Goal: Task Accomplishment & Management: Complete application form

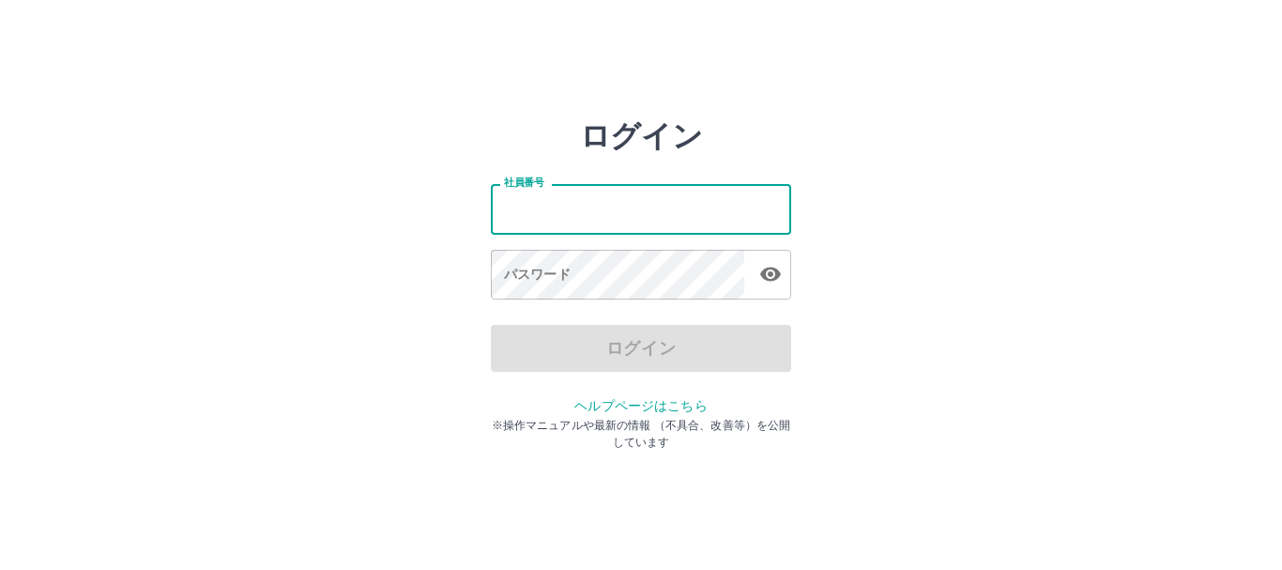
type input "*******"
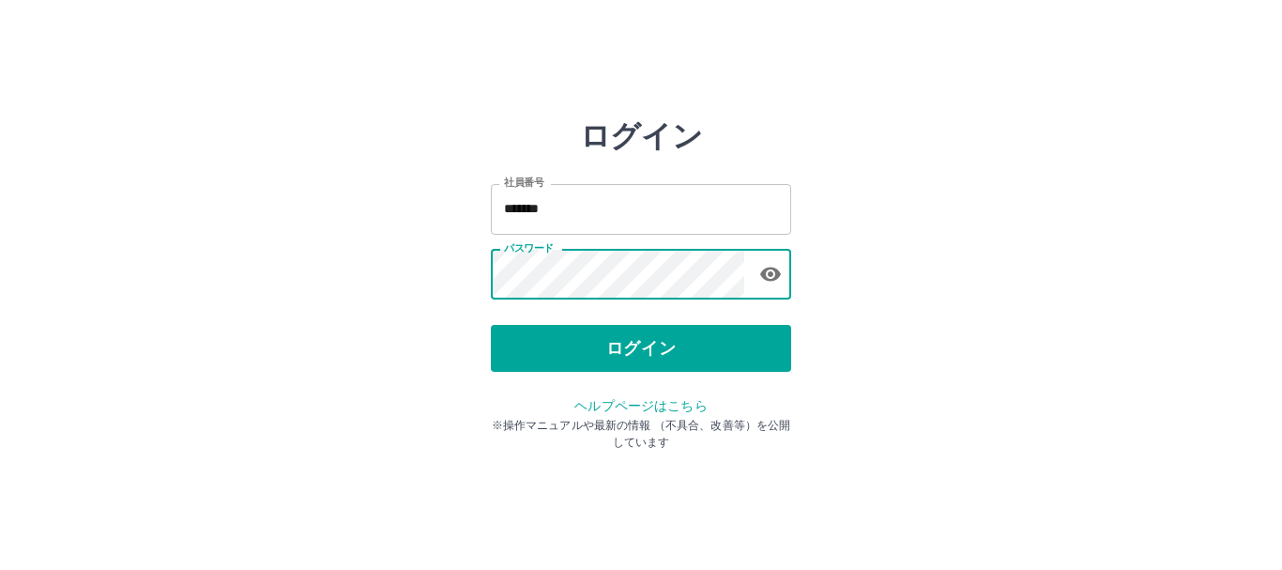
click at [651, 344] on button "ログイン" at bounding box center [641, 348] width 300 height 47
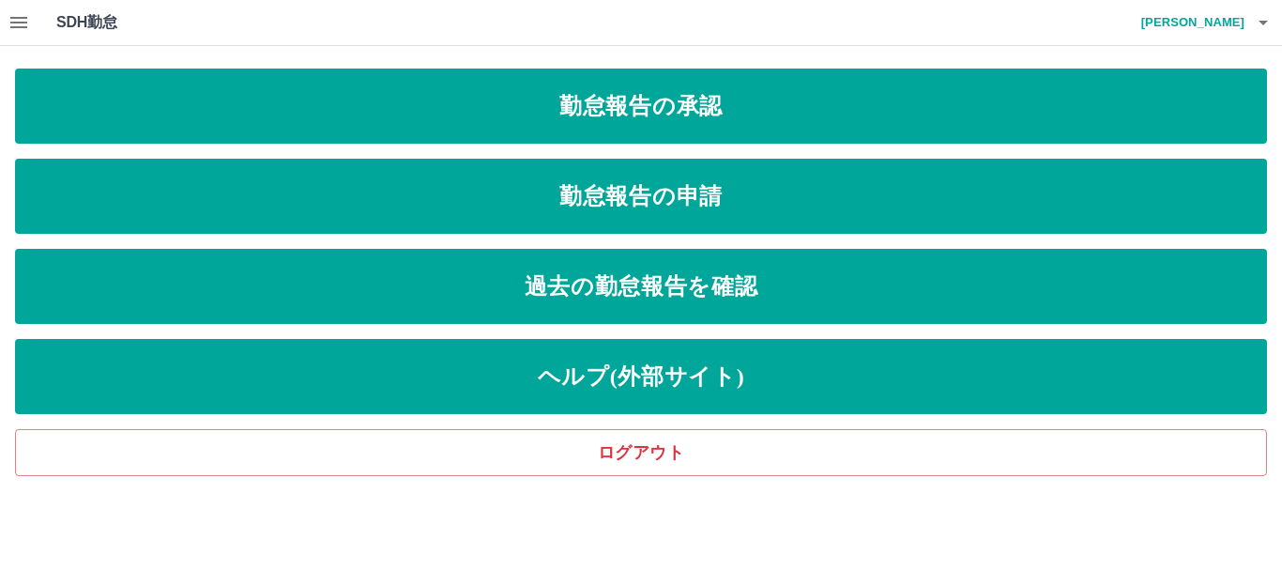
click at [27, 27] on icon "button" at bounding box center [18, 22] width 17 height 11
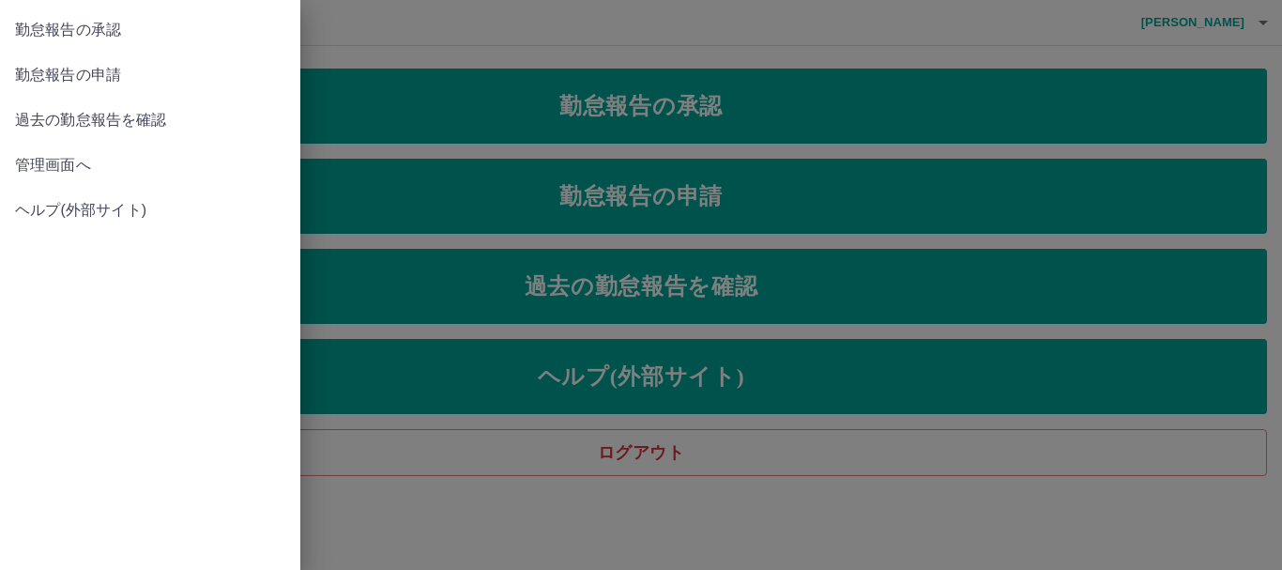
click at [625, 283] on div at bounding box center [641, 285] width 1282 height 570
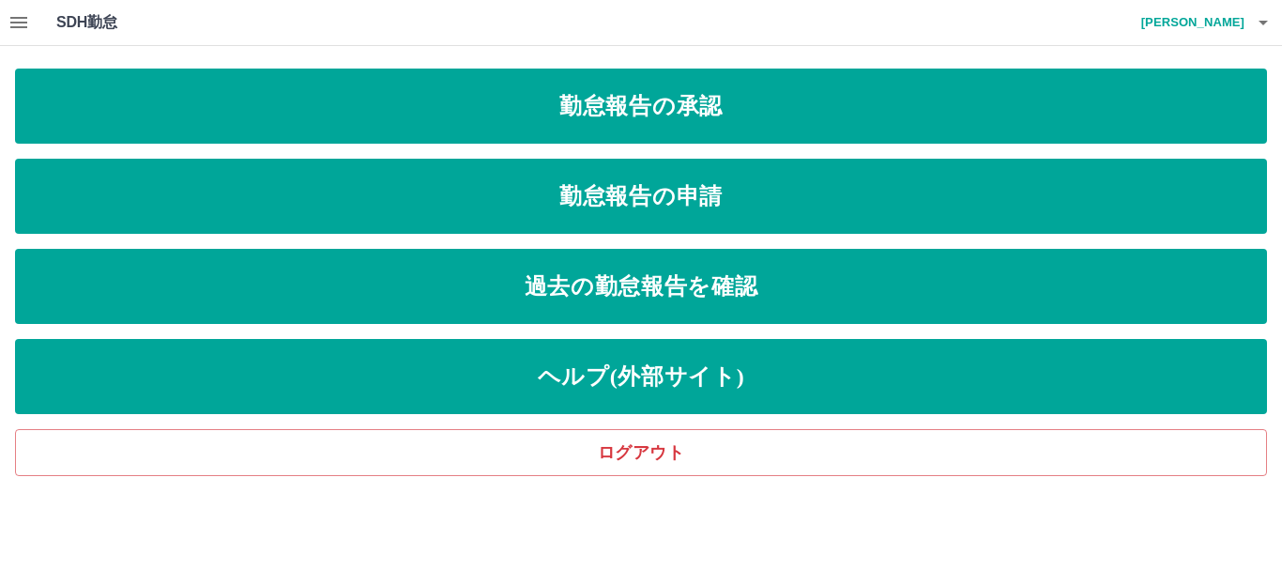
click at [625, 283] on link "過去の勤怠報告を確認" at bounding box center [641, 286] width 1252 height 75
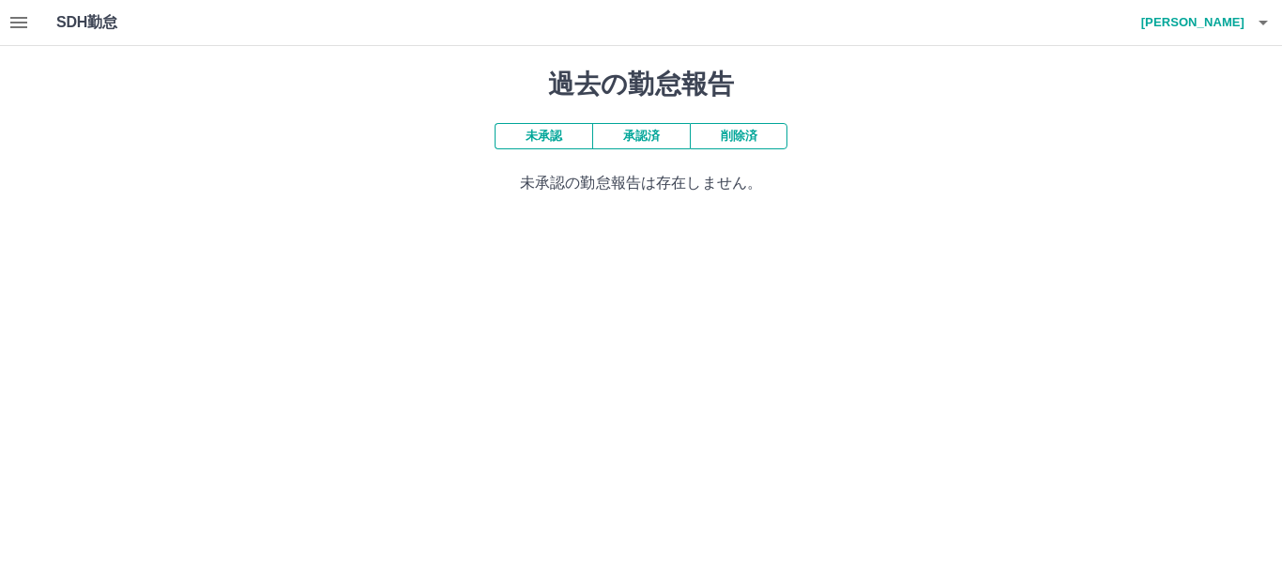
click at [631, 132] on button "承認済" at bounding box center [641, 136] width 98 height 26
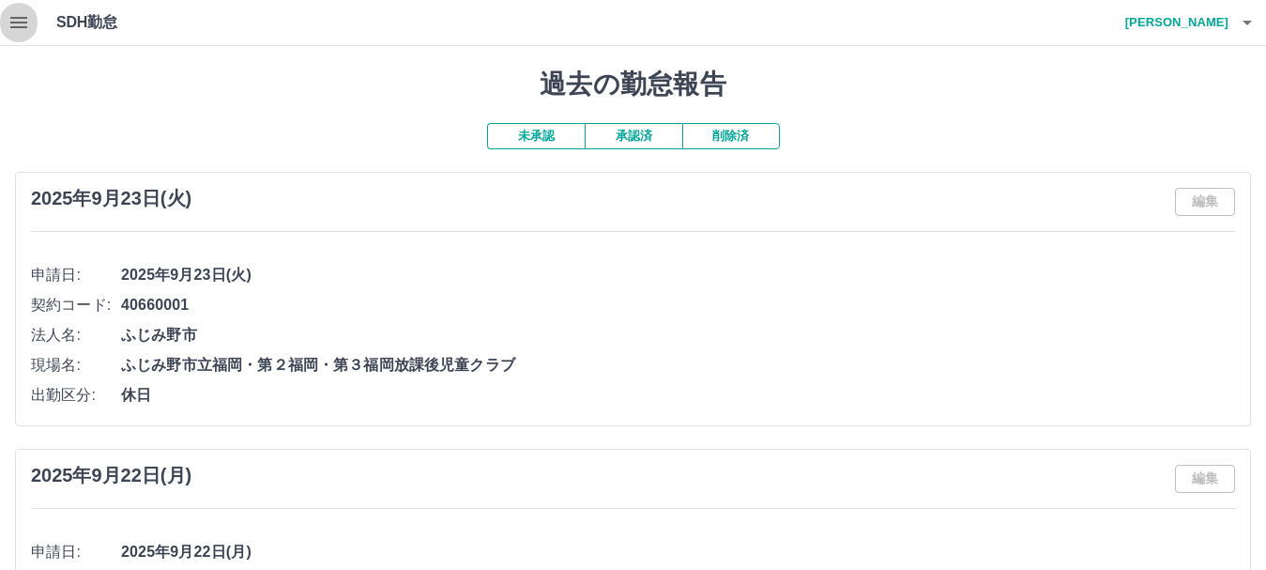
click at [25, 17] on icon "button" at bounding box center [18, 22] width 17 height 11
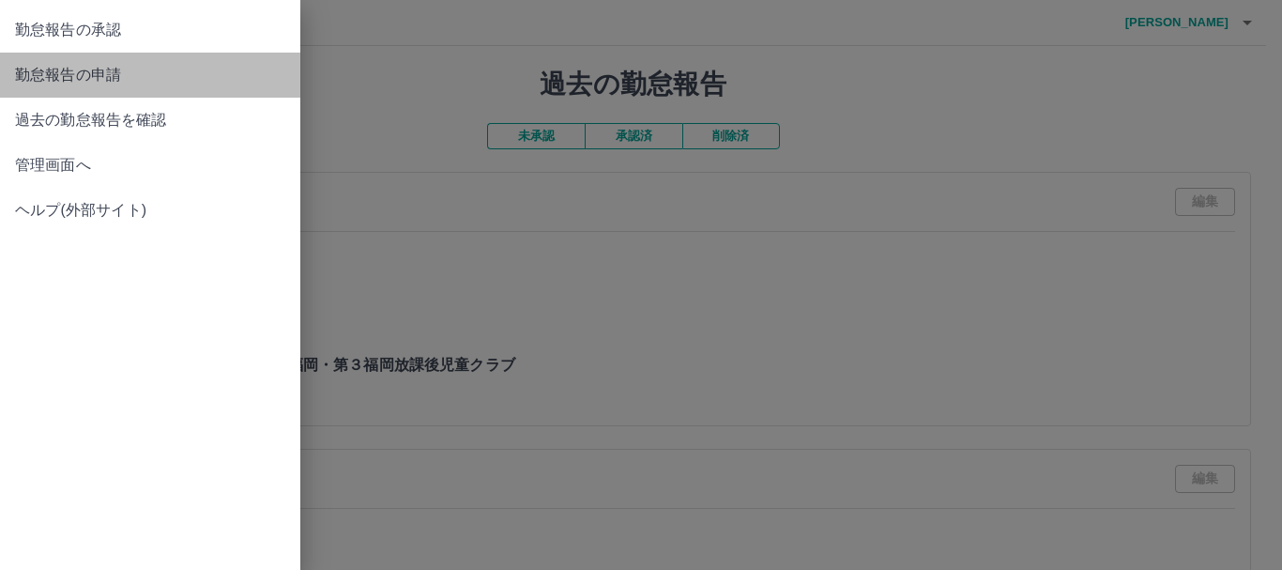
click at [89, 62] on link "勤怠報告の申請" at bounding box center [150, 75] width 300 height 45
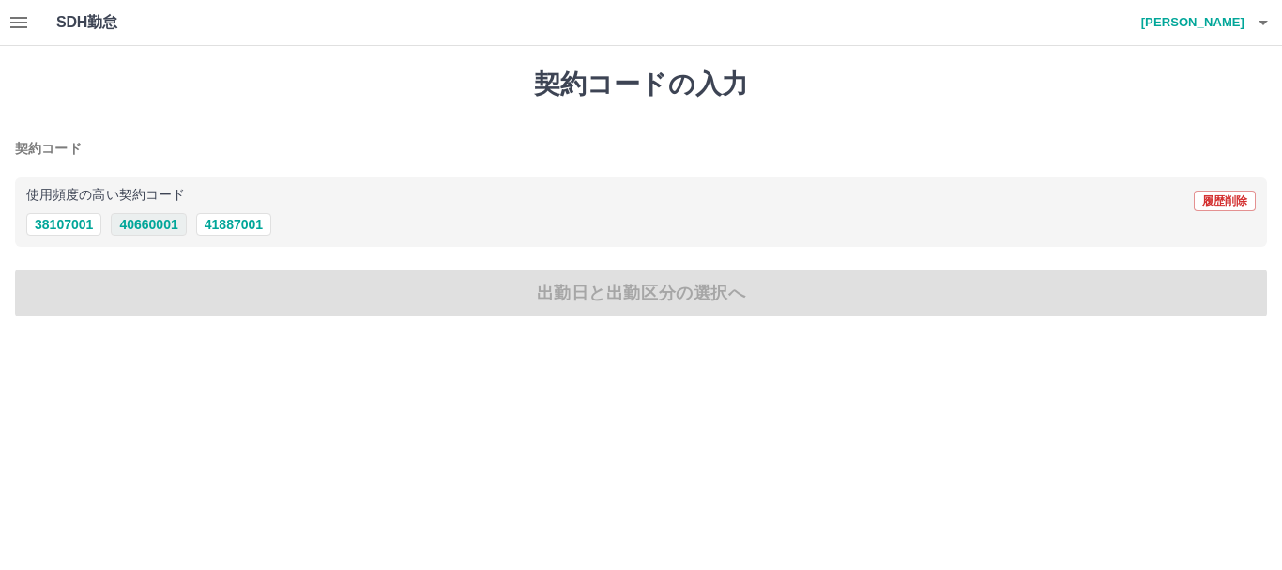
click at [150, 224] on button "40660001" at bounding box center [148, 224] width 75 height 23
type input "********"
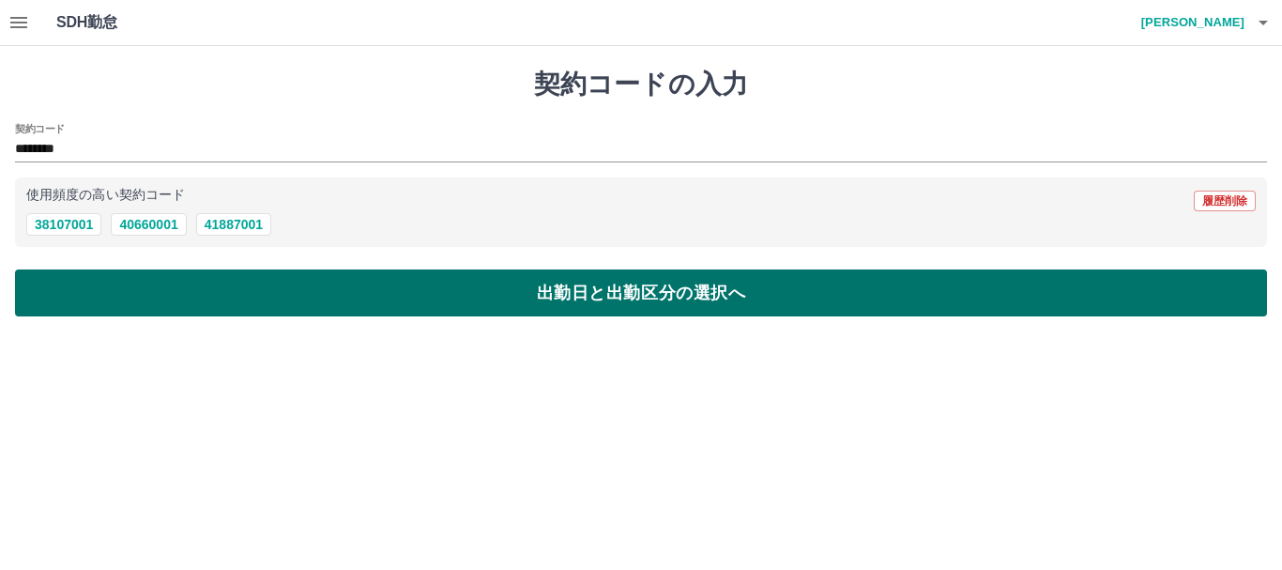
click at [774, 294] on button "出勤日と出勤区分の選択へ" at bounding box center [641, 292] width 1252 height 47
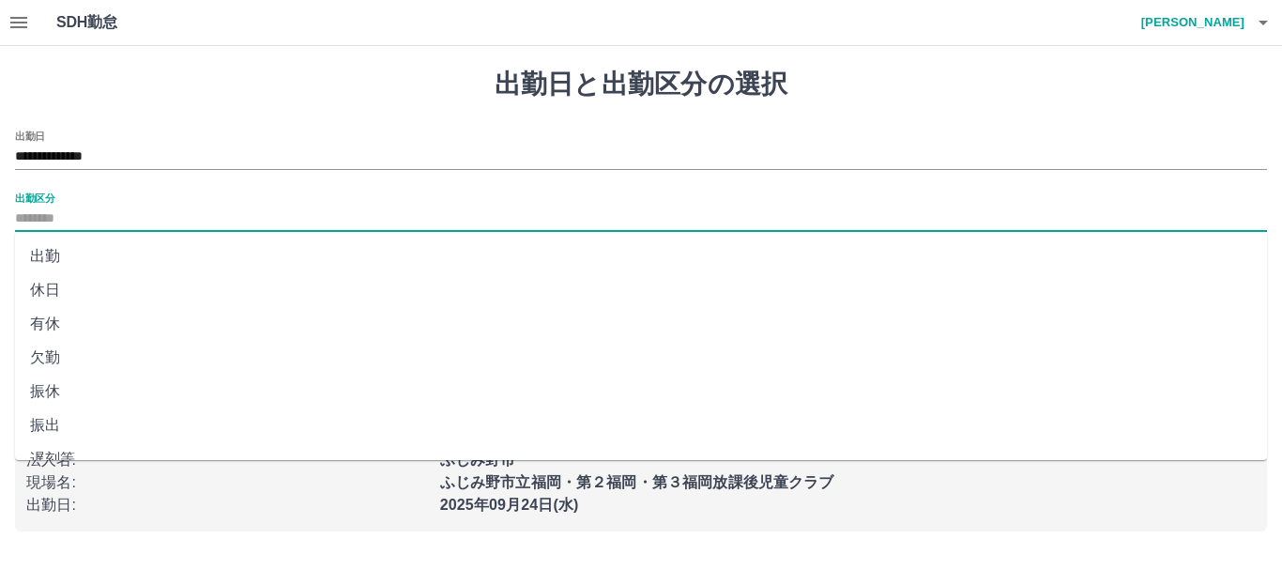
click at [127, 222] on input "出勤区分" at bounding box center [641, 218] width 1252 height 23
click at [98, 266] on li "出勤" at bounding box center [641, 256] width 1252 height 34
type input "**"
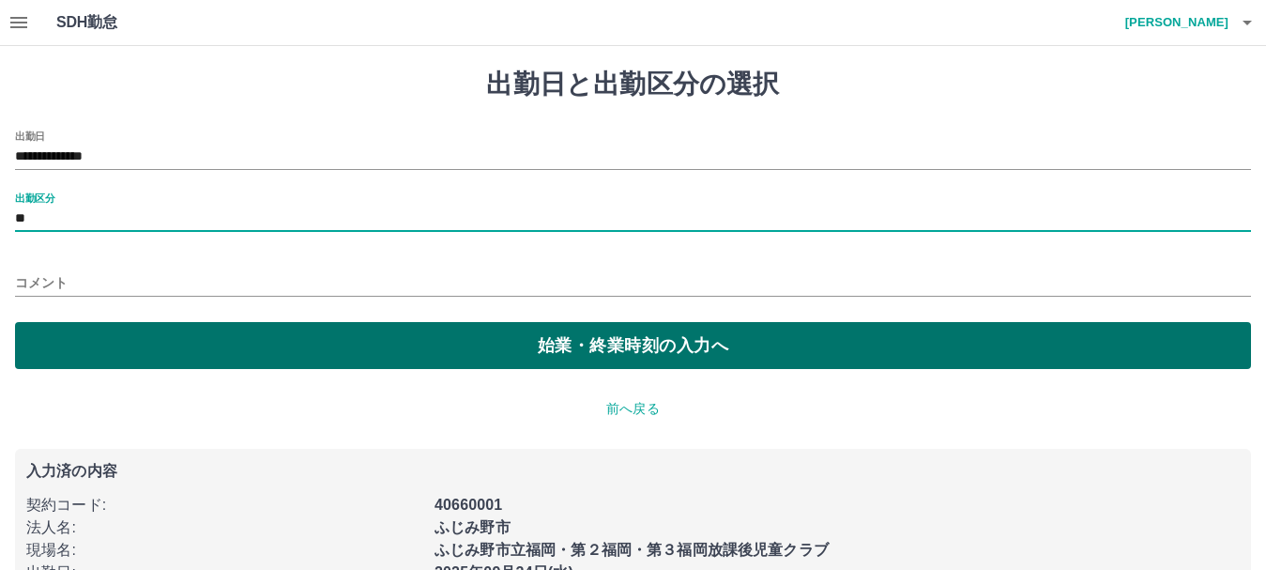
click at [94, 332] on button "始業・終業時刻の入力へ" at bounding box center [633, 345] width 1236 height 47
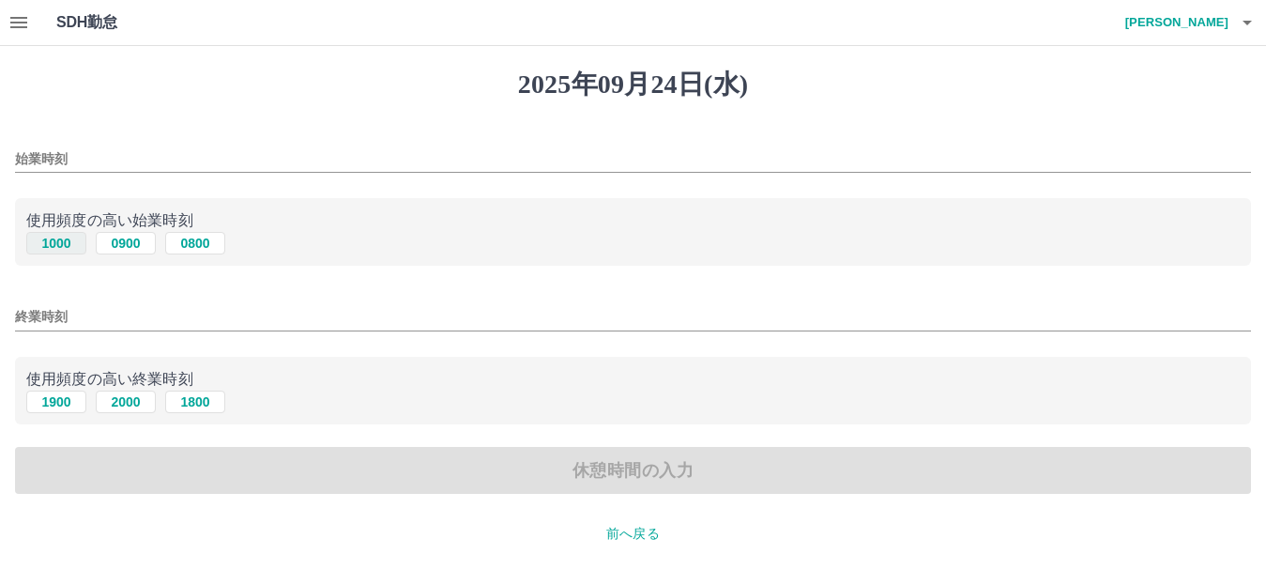
click at [55, 246] on button "1000" at bounding box center [56, 243] width 60 height 23
type input "****"
click at [54, 403] on button "1900" at bounding box center [56, 401] width 60 height 23
type input "****"
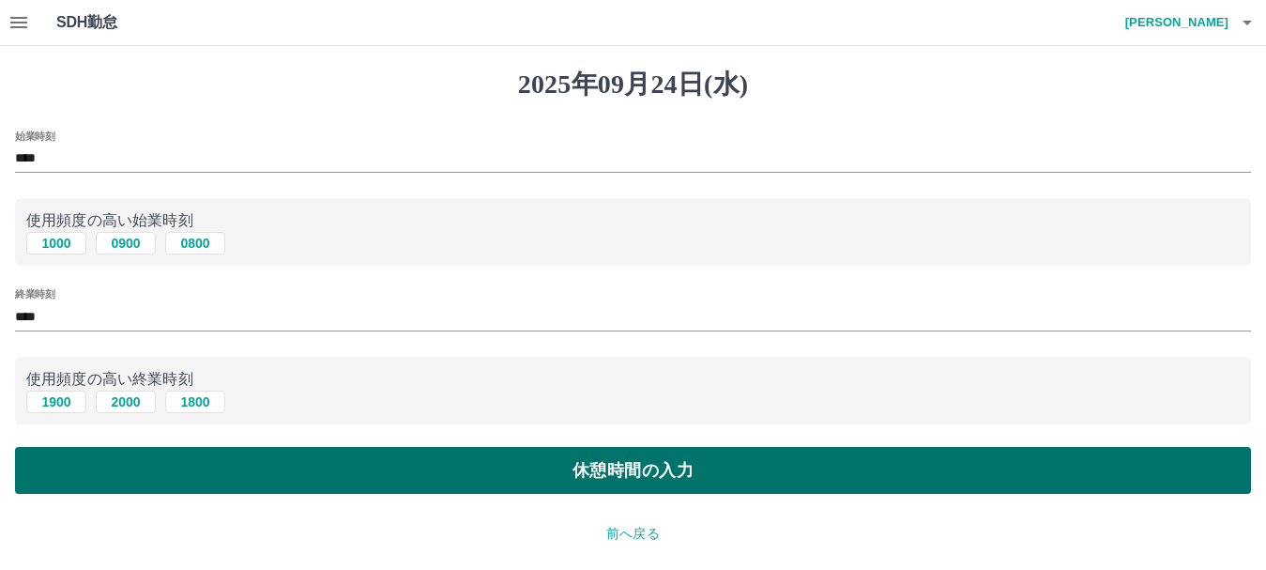
click at [296, 478] on button "休憩時間の入力" at bounding box center [633, 470] width 1236 height 47
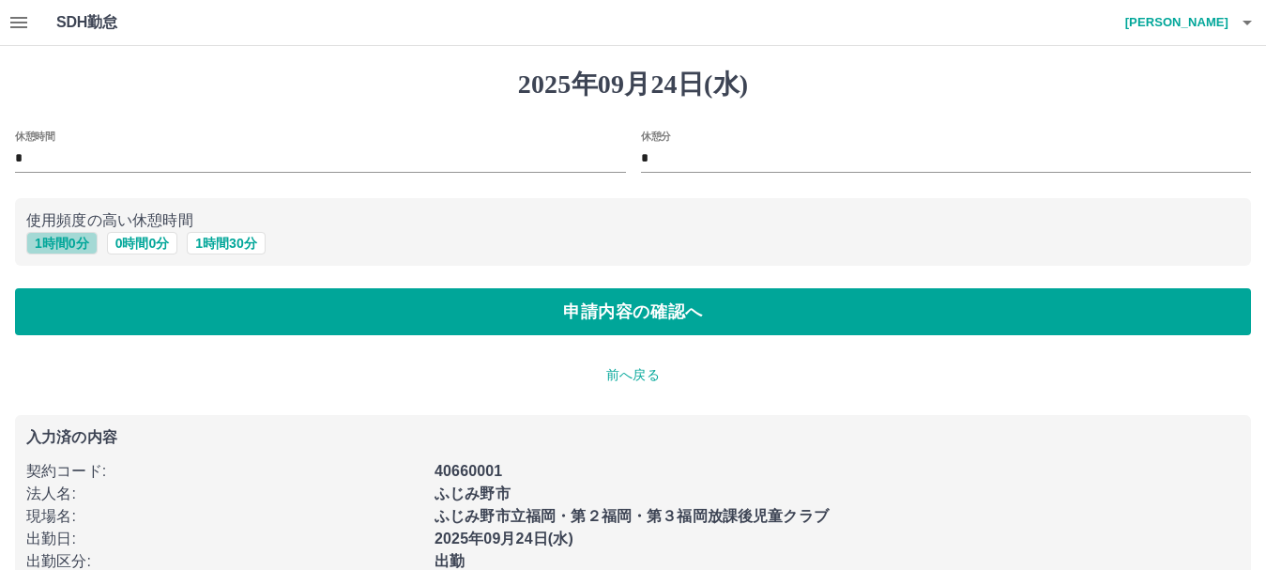
click at [73, 243] on button "1 時間 0 分" at bounding box center [61, 243] width 71 height 23
type input "*"
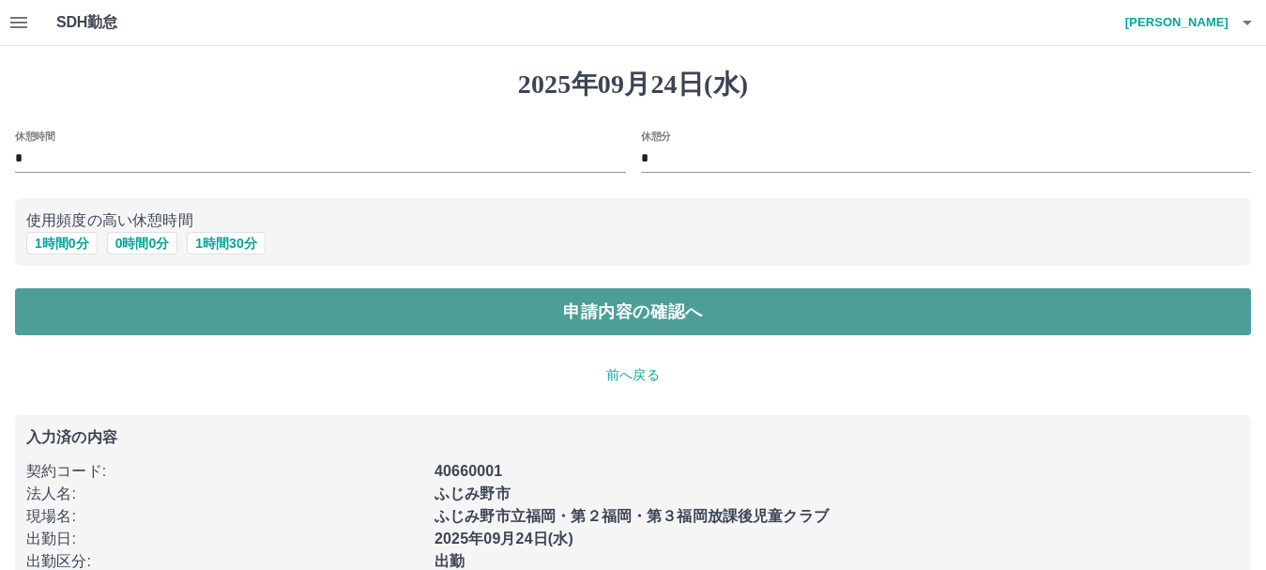
click at [595, 325] on button "申請内容の確認へ" at bounding box center [633, 311] width 1236 height 47
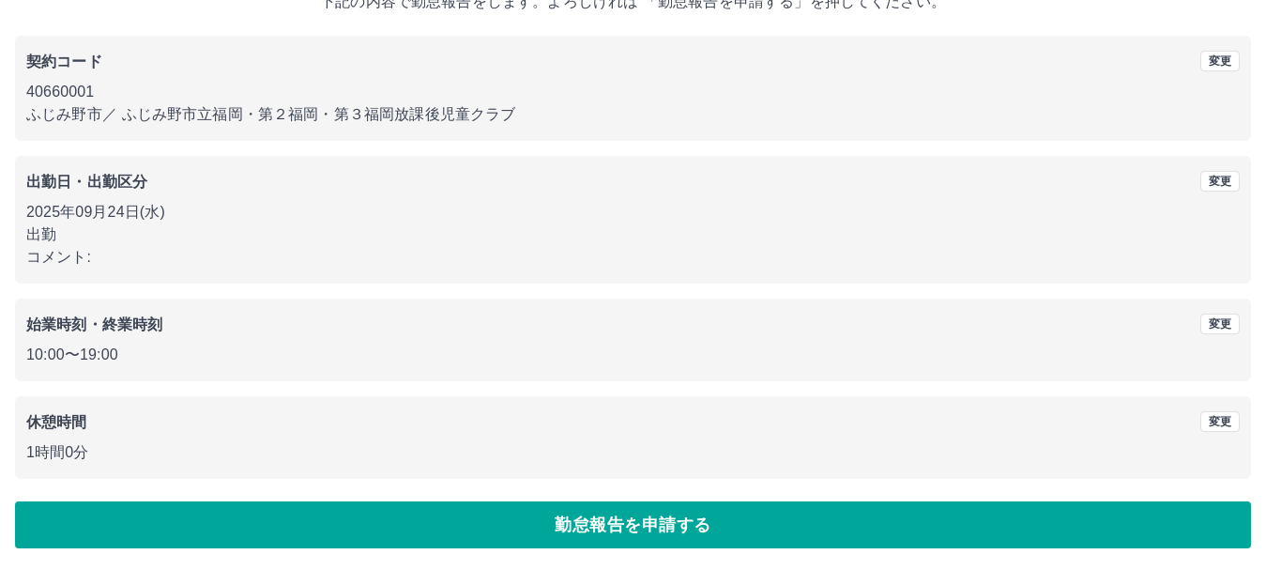
scroll to position [133, 0]
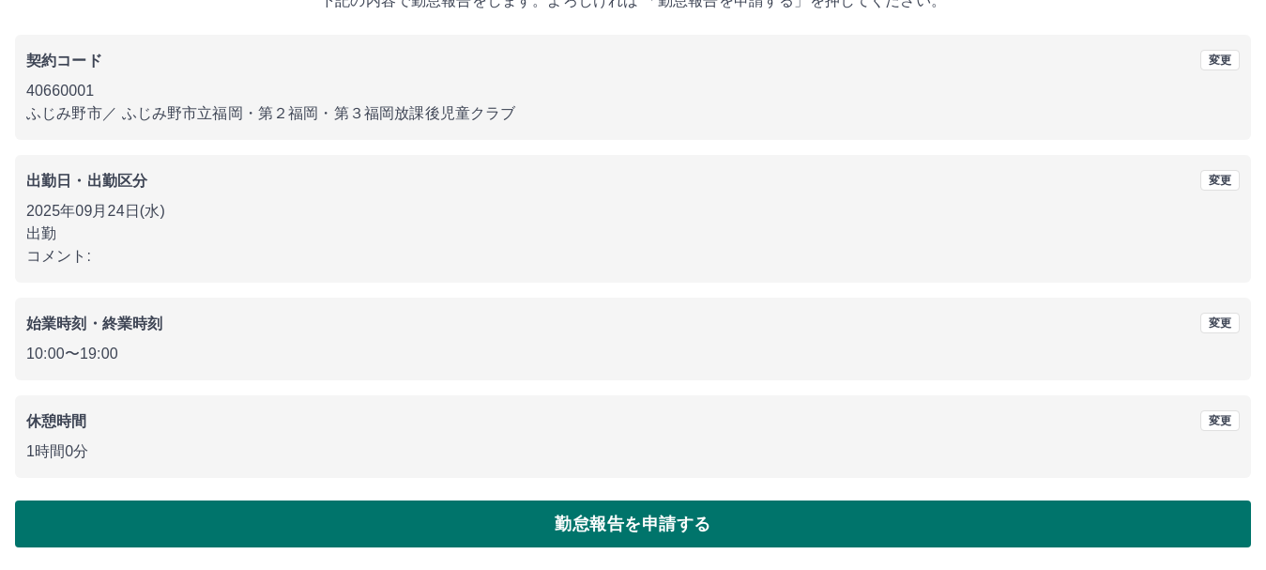
click at [664, 526] on button "勤怠報告を申請する" at bounding box center [633, 523] width 1236 height 47
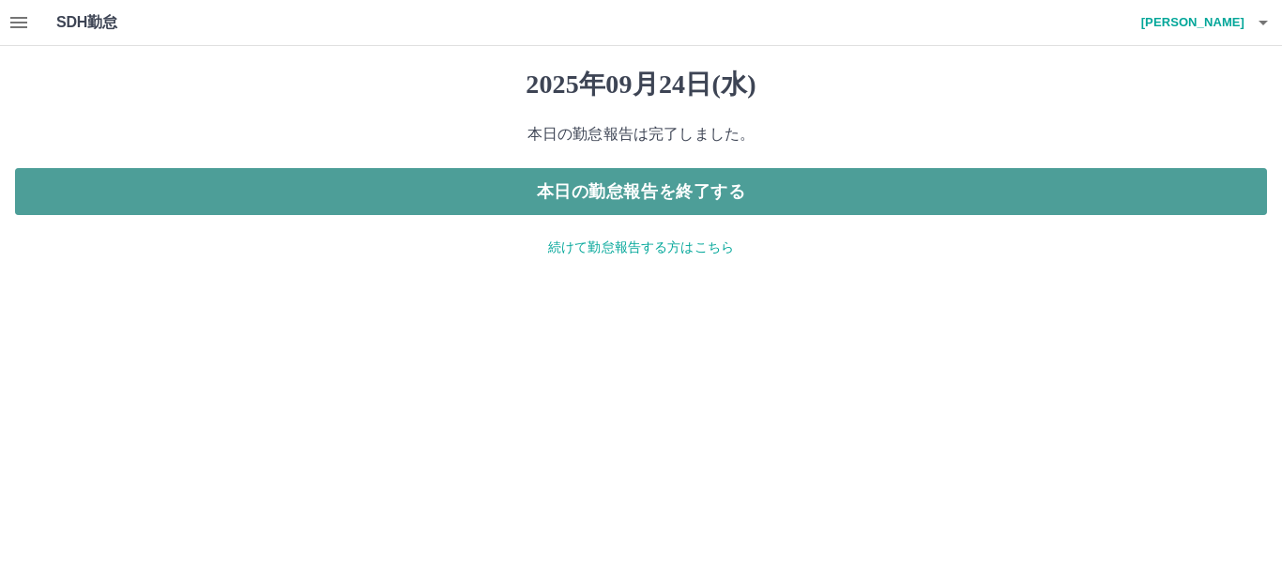
click at [665, 201] on button "本日の勤怠報告を終了する" at bounding box center [641, 191] width 1252 height 47
